Goal: Information Seeking & Learning: Learn about a topic

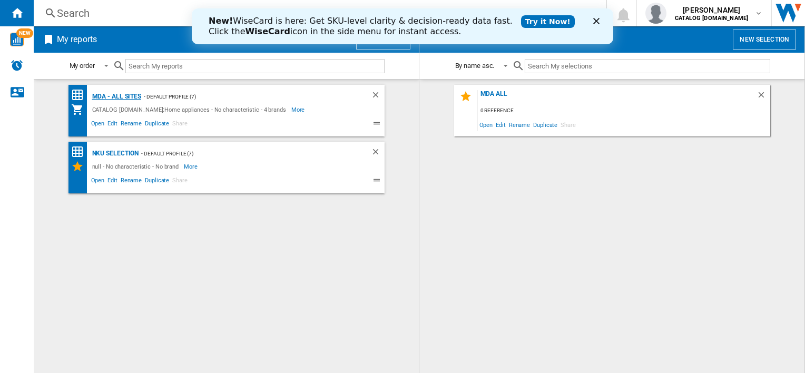
click at [120, 98] on div "MDA - All sites" at bounding box center [116, 96] width 52 height 13
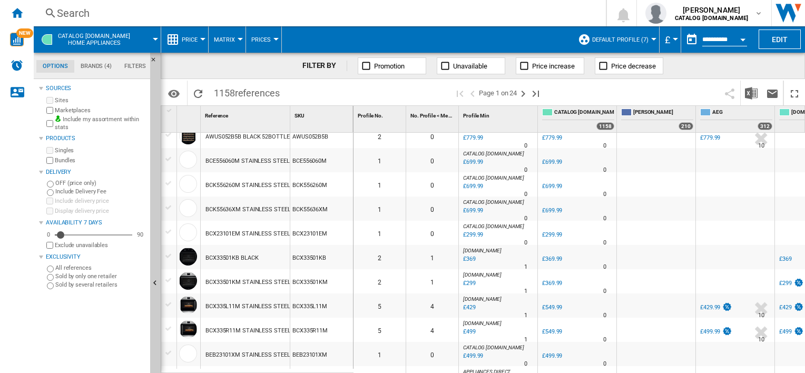
scroll to position [632, 0]
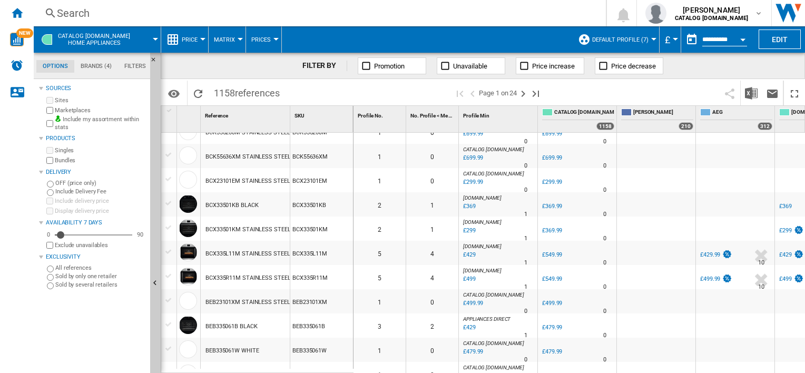
click at [255, 301] on div "BEB23101XM STAINLESS STEEL" at bounding box center [247, 302] width 84 height 24
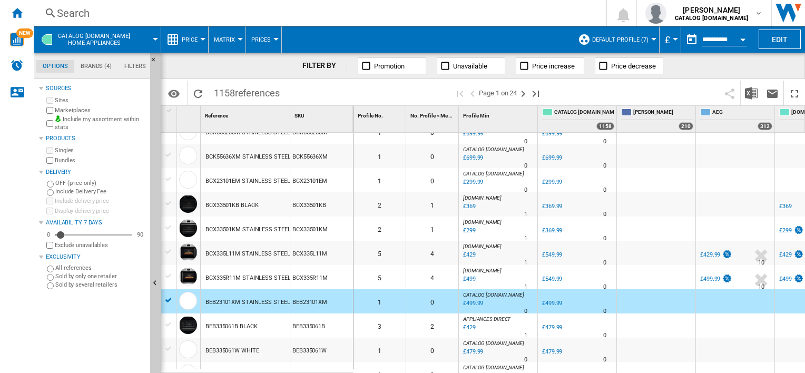
click at [262, 301] on div "BEB23101XM STAINLESS STEEL" at bounding box center [247, 302] width 84 height 24
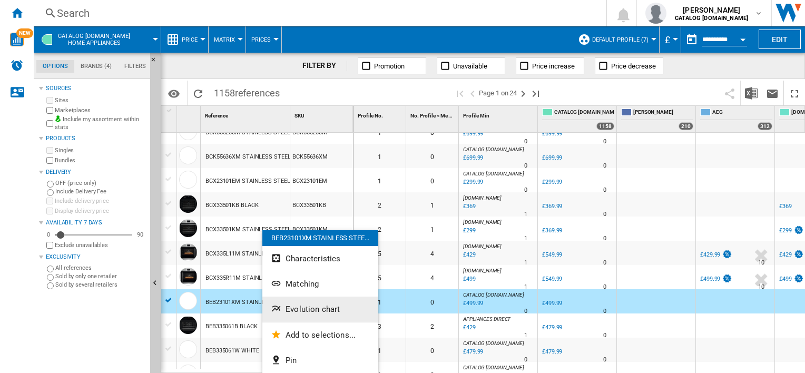
click at [326, 310] on span "Evolution chart" at bounding box center [312, 308] width 54 height 9
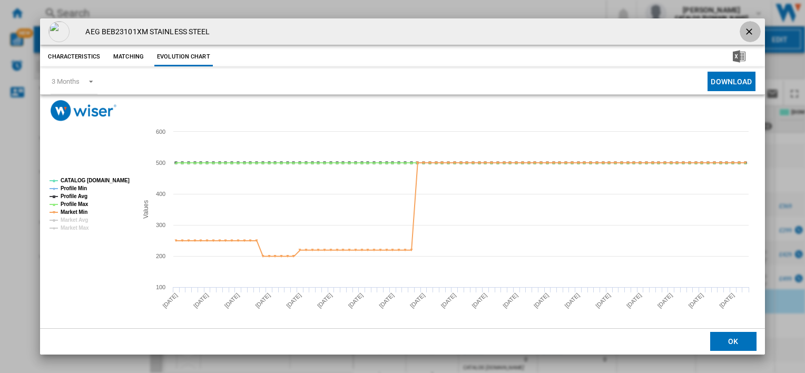
click at [744, 30] on ng-md-icon "getI18NText('BUTTONS.CLOSE_DIALOG')" at bounding box center [750, 32] width 13 height 13
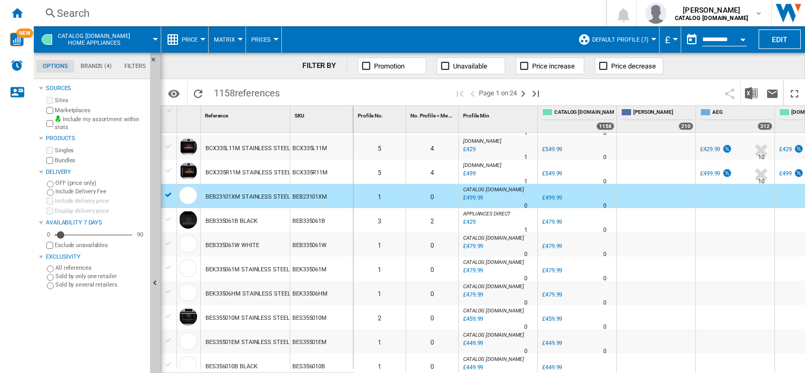
scroll to position [790, 0]
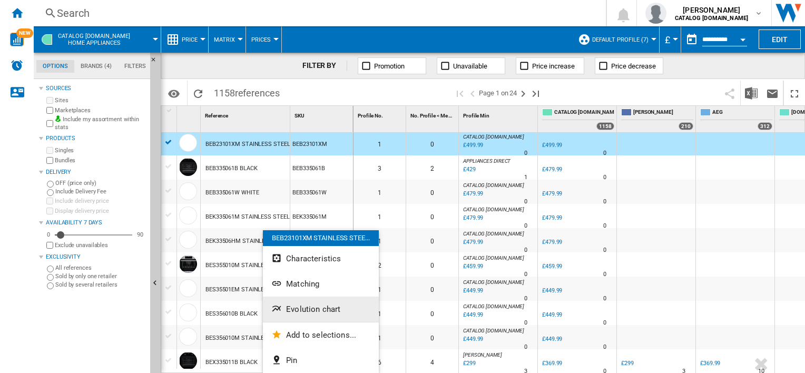
click at [323, 314] on button "Evolution chart" at bounding box center [321, 308] width 116 height 25
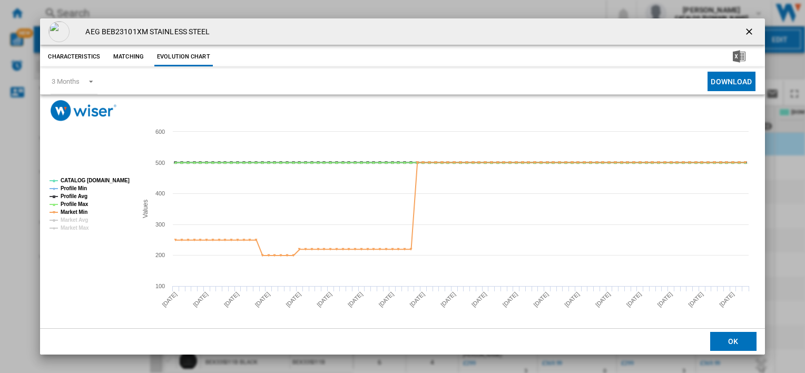
click at [739, 32] on button "Product popup" at bounding box center [749, 31] width 21 height 21
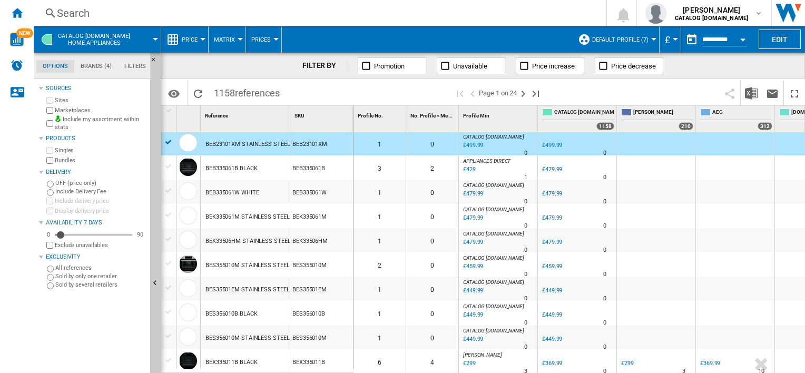
scroll to position [843, 0]
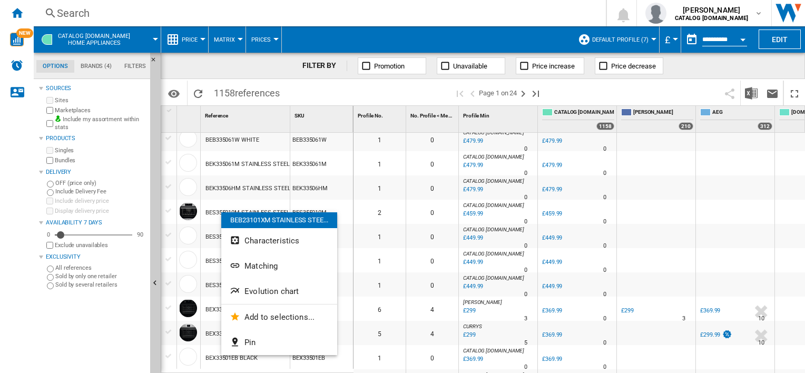
click at [223, 212] on div "BEB23101XM STAINLESS STEE..." at bounding box center [279, 220] width 116 height 16
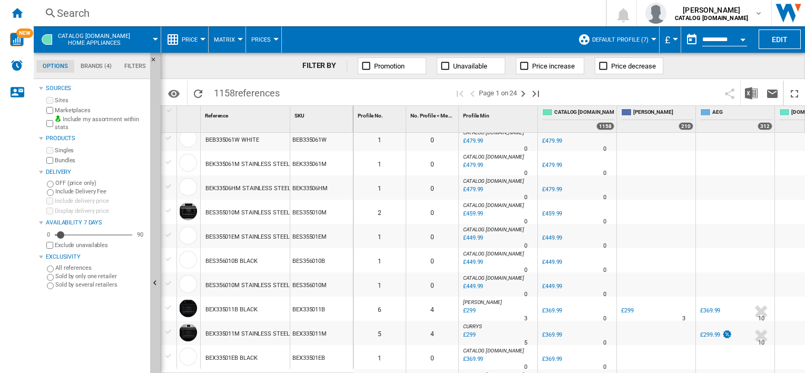
click at [219, 212] on div "BES355010M STAINLESS STEEL" at bounding box center [247, 213] width 84 height 24
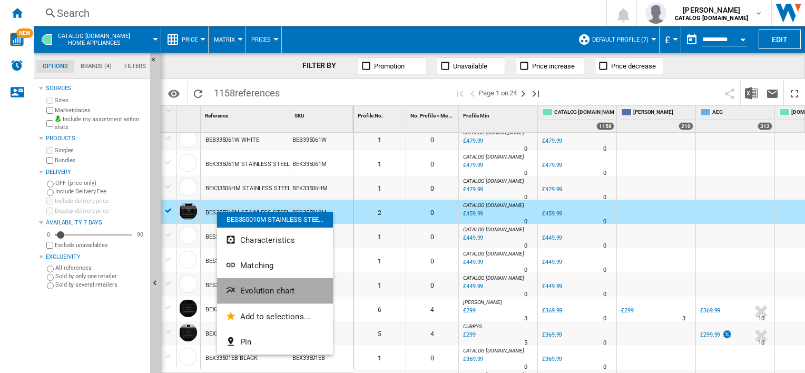
click at [267, 291] on span "Evolution chart" at bounding box center [267, 290] width 54 height 9
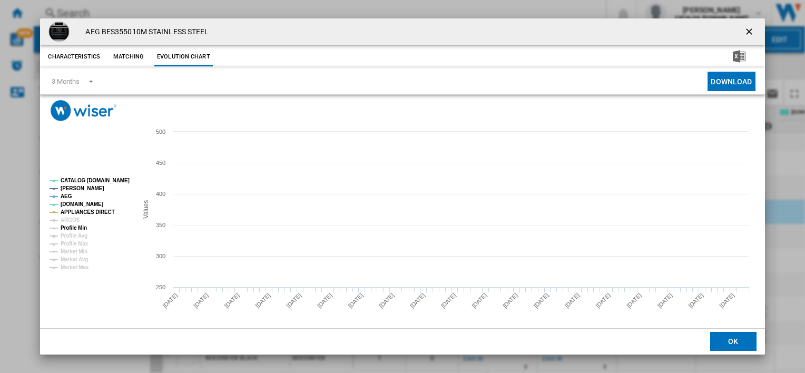
click at [84, 227] on tspan "Profile Min" at bounding box center [74, 228] width 26 height 6
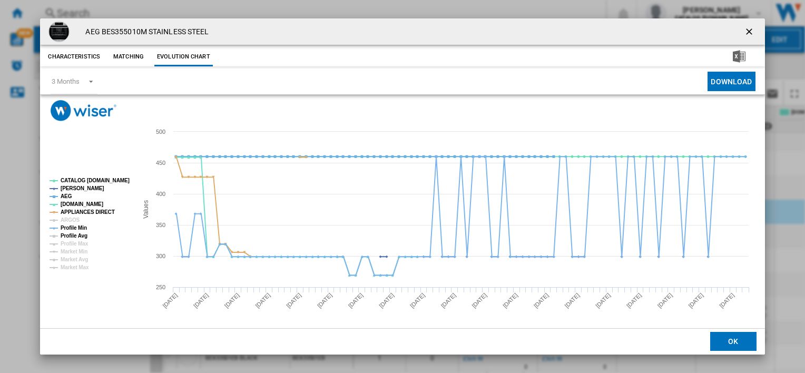
click at [78, 236] on tspan "Profile Avg" at bounding box center [74, 236] width 27 height 6
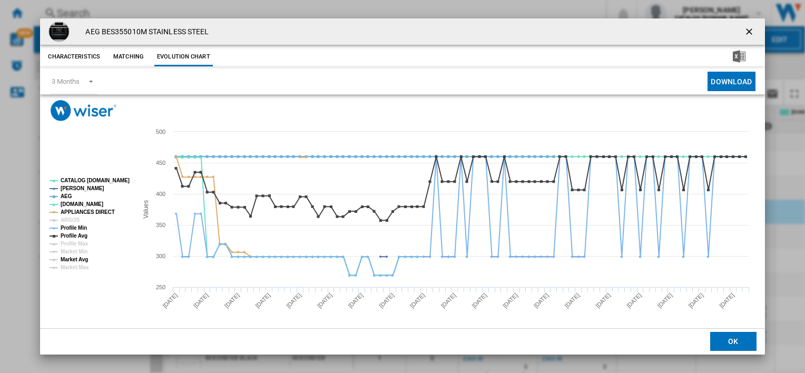
click at [75, 260] on tspan "Market Avg" at bounding box center [74, 259] width 27 height 6
